Goal: Information Seeking & Learning: Learn about a topic

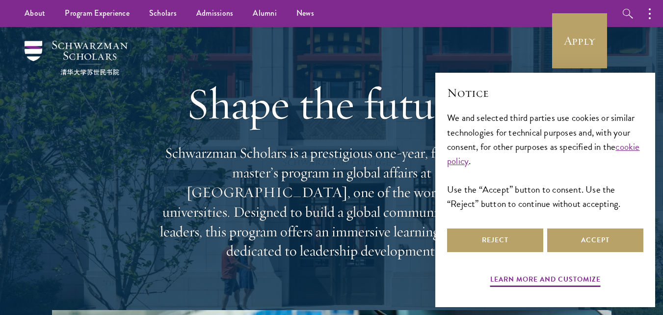
click at [422, 60] on div "Shape the future. Schwarzman Scholars is a prestigious one-year, fully funded m…" at bounding box center [332, 168] width 354 height 283
click at [578, 239] on button "Accept" at bounding box center [596, 240] width 96 height 24
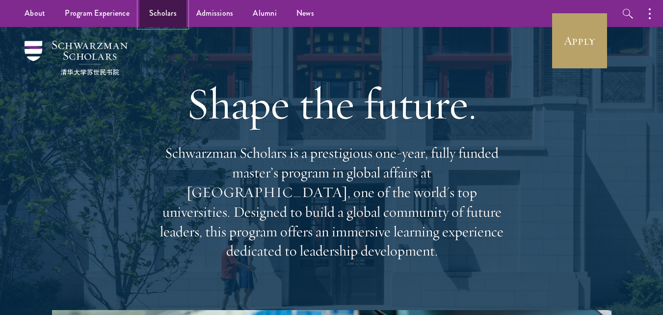
click at [163, 14] on link "Scholars" at bounding box center [162, 13] width 47 height 27
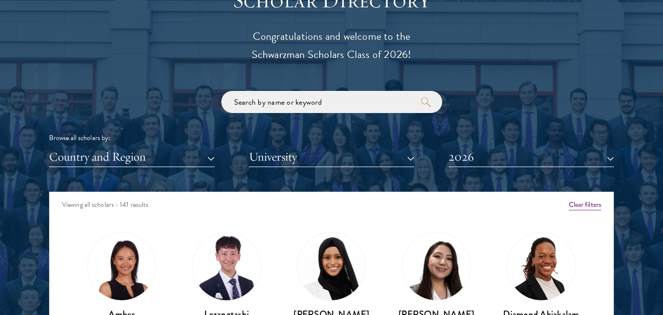
scroll to position [1130, 0]
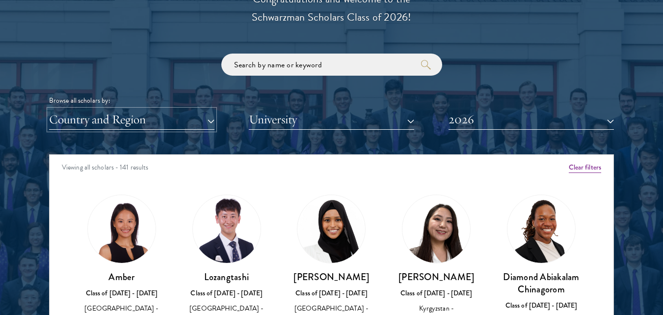
click at [177, 122] on button "Country and Region" at bounding box center [132, 120] width 166 height 20
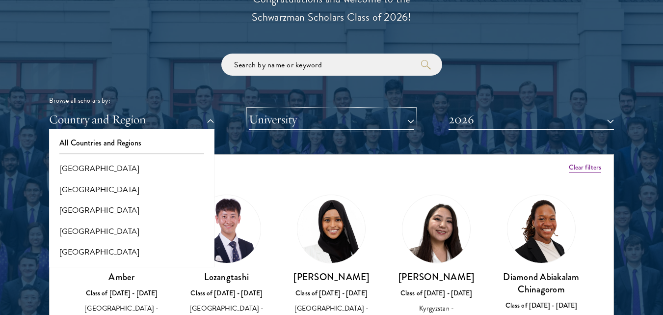
click at [281, 112] on button "University" at bounding box center [332, 120] width 166 height 20
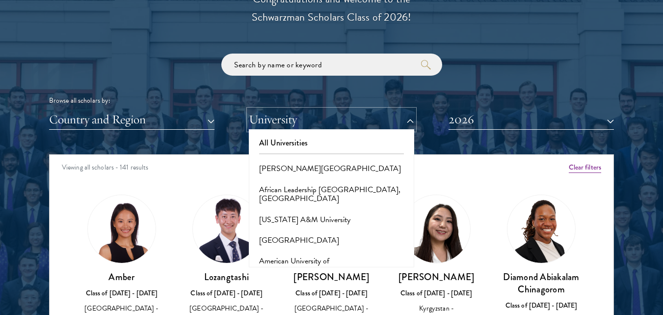
click at [281, 112] on button "University" at bounding box center [332, 120] width 166 height 20
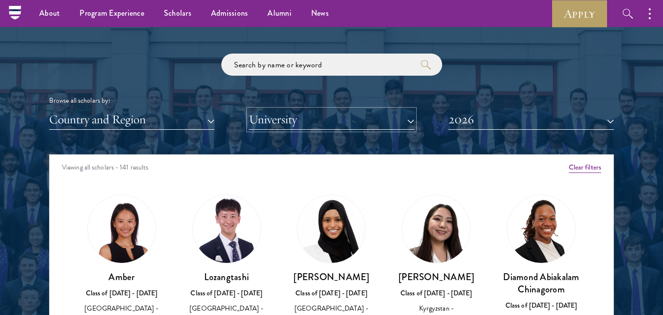
scroll to position [884, 0]
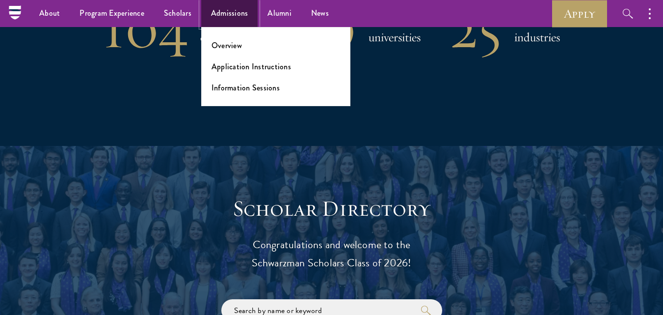
click at [227, 9] on link "Admissions" at bounding box center [229, 13] width 57 height 27
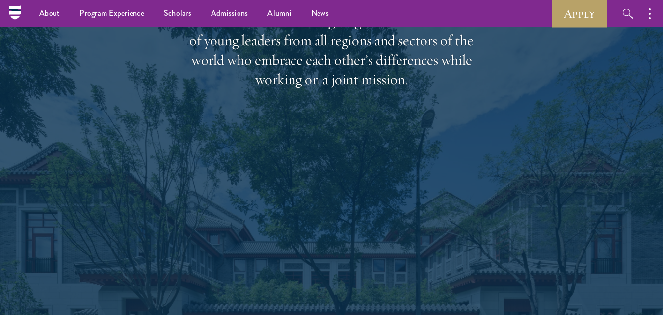
scroll to position [1326, 0]
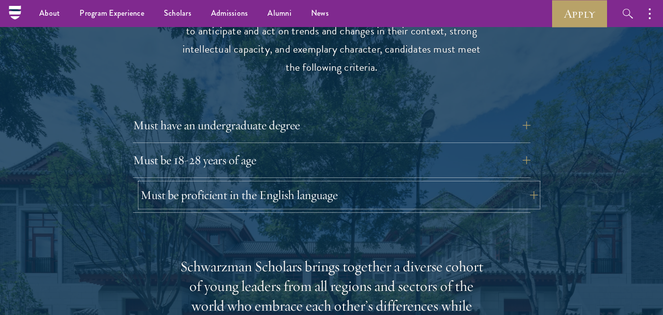
click at [190, 183] on button "Must be proficient in the English language" at bounding box center [339, 195] width 398 height 24
